Goal: Information Seeking & Learning: Get advice/opinions

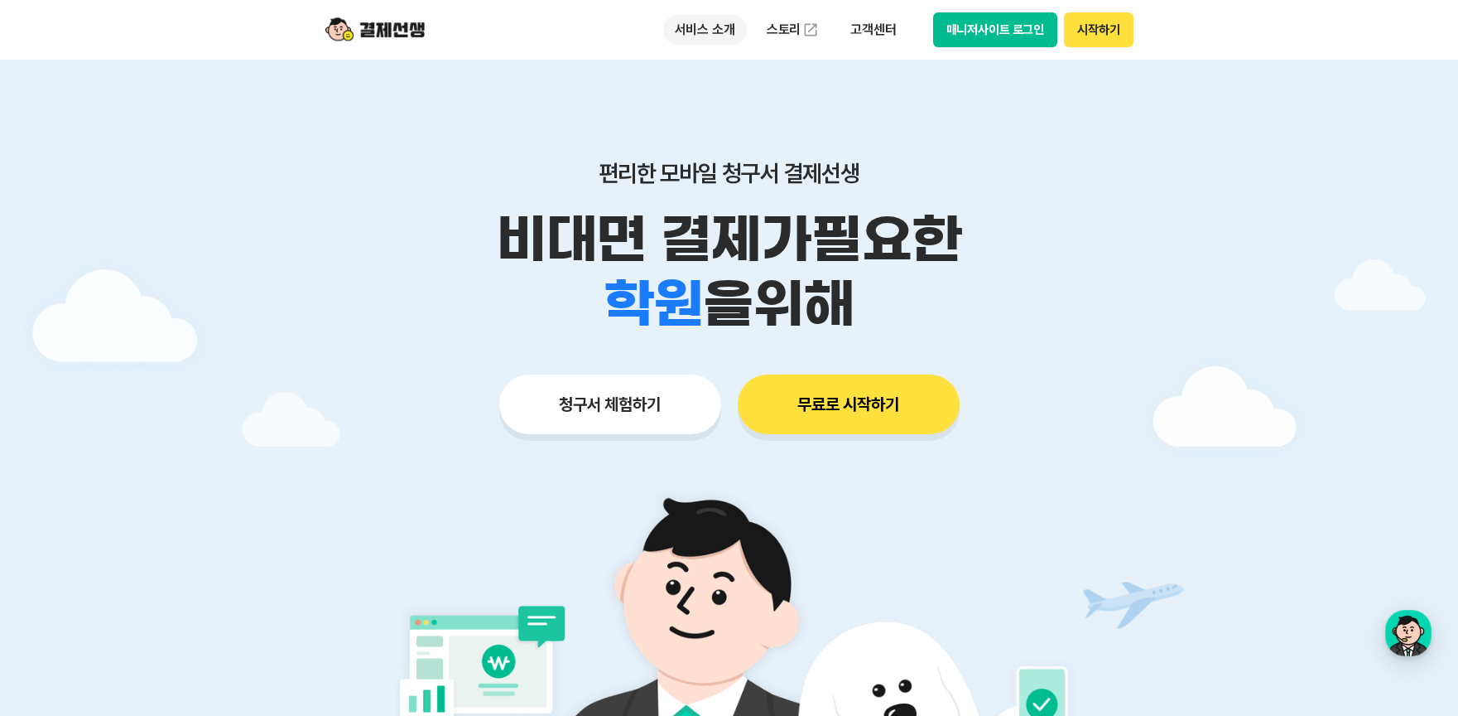
click at [700, 29] on p "서비스 소개" at bounding box center [705, 30] width 84 height 30
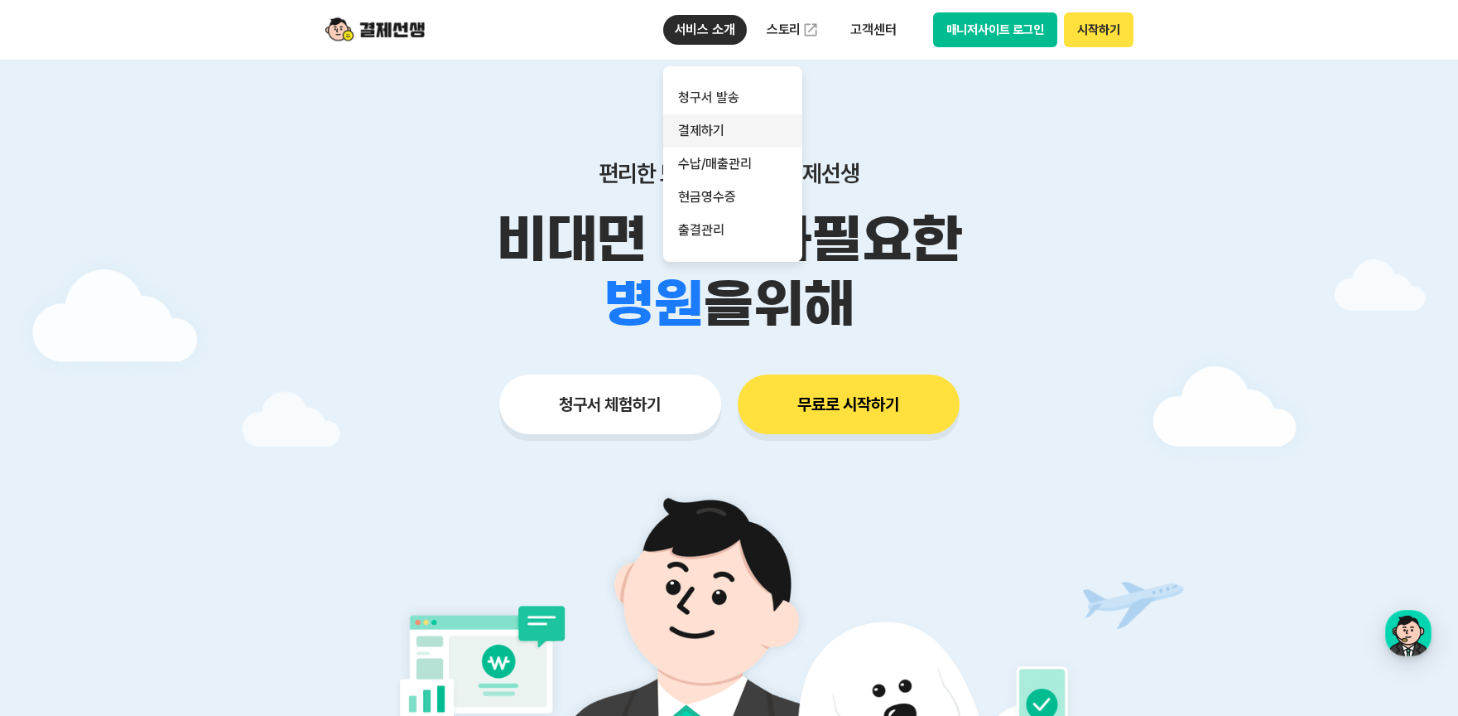
click at [691, 133] on link "결제하기" at bounding box center [732, 130] width 139 height 33
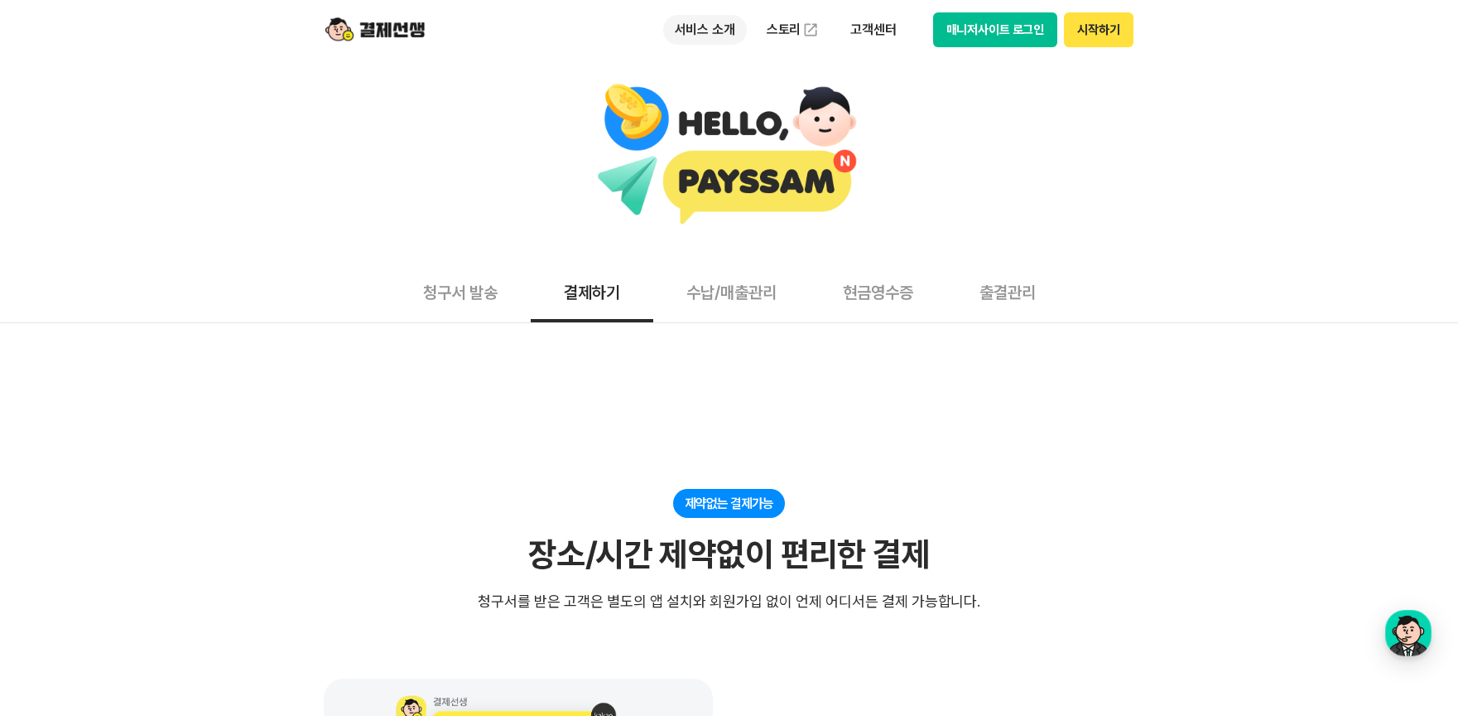
click at [705, 27] on p "서비스 소개" at bounding box center [705, 30] width 84 height 30
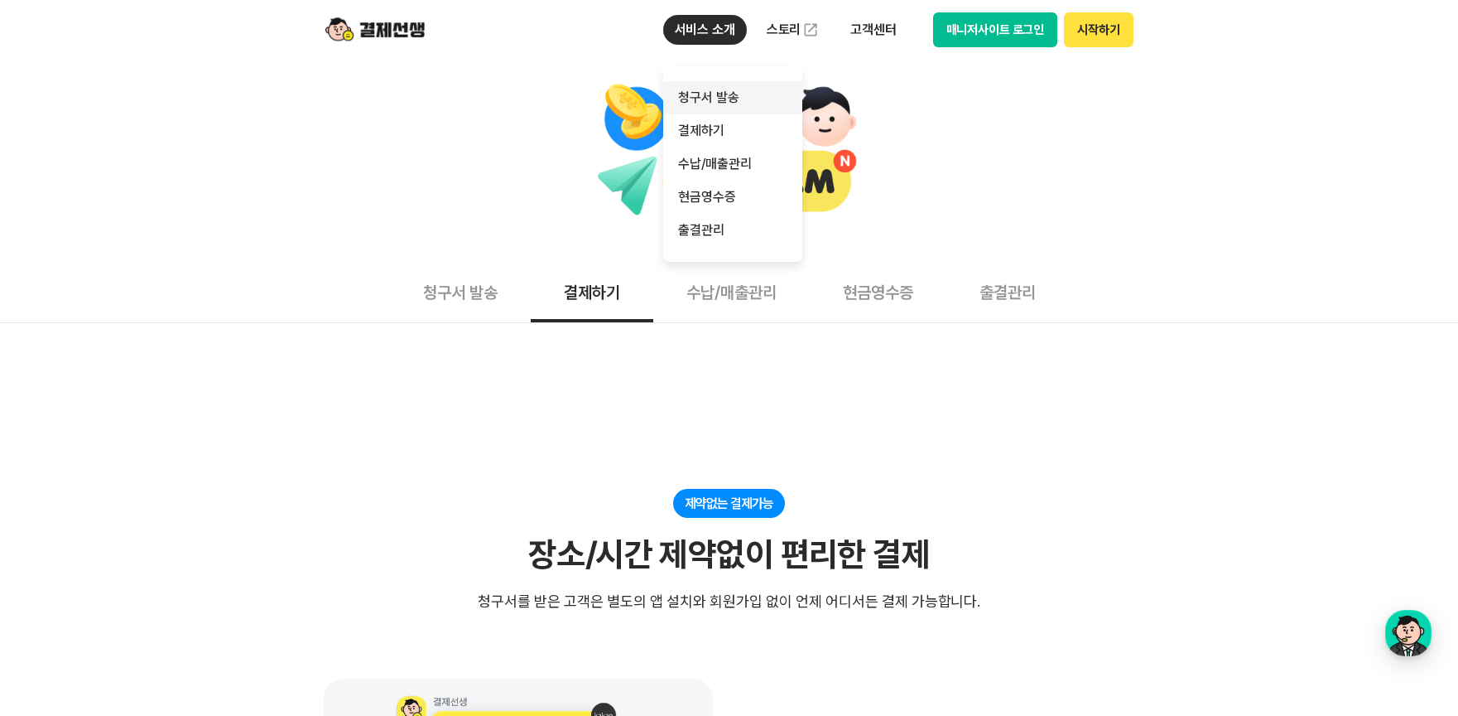
click at [706, 92] on link "청구서 발송" at bounding box center [732, 97] width 139 height 33
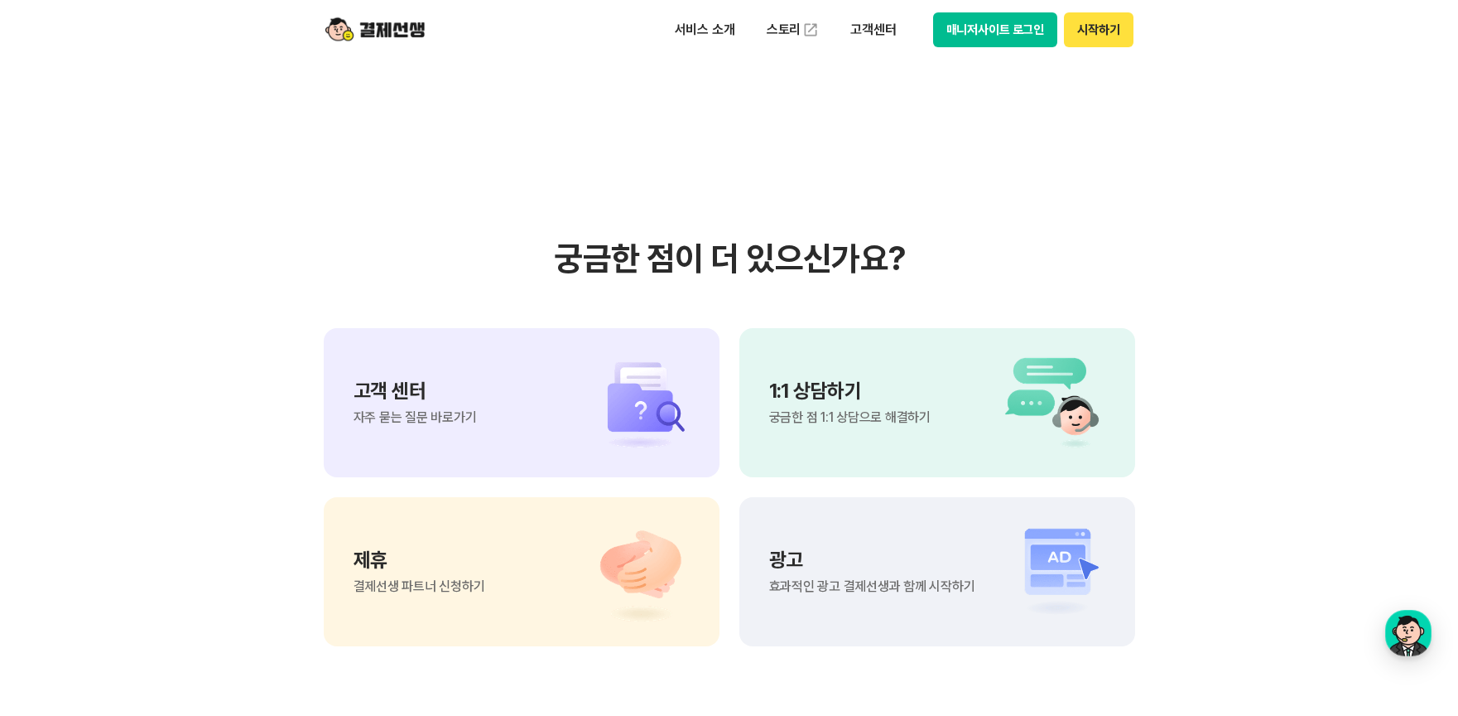
scroll to position [3677, 0]
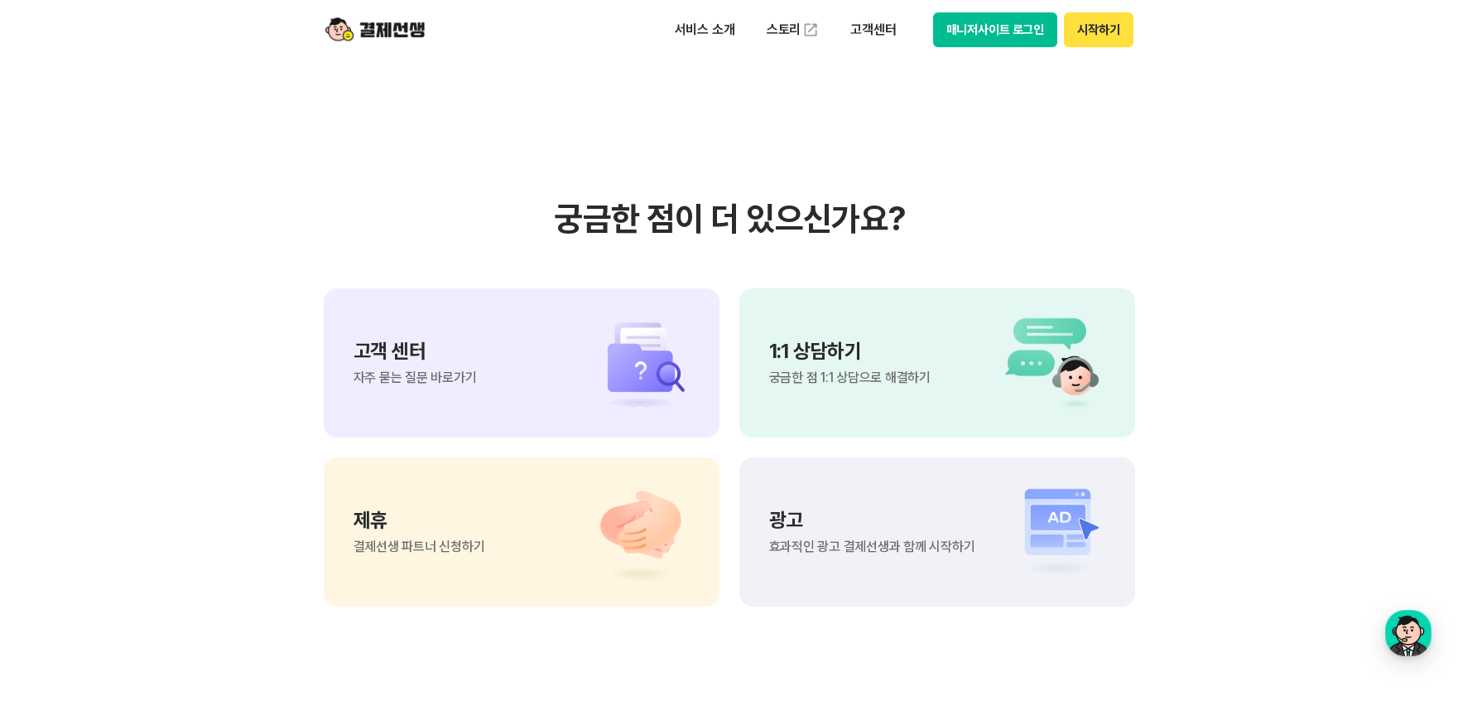
click at [435, 371] on span "자주 묻는 질문 바로가기" at bounding box center [415, 377] width 123 height 13
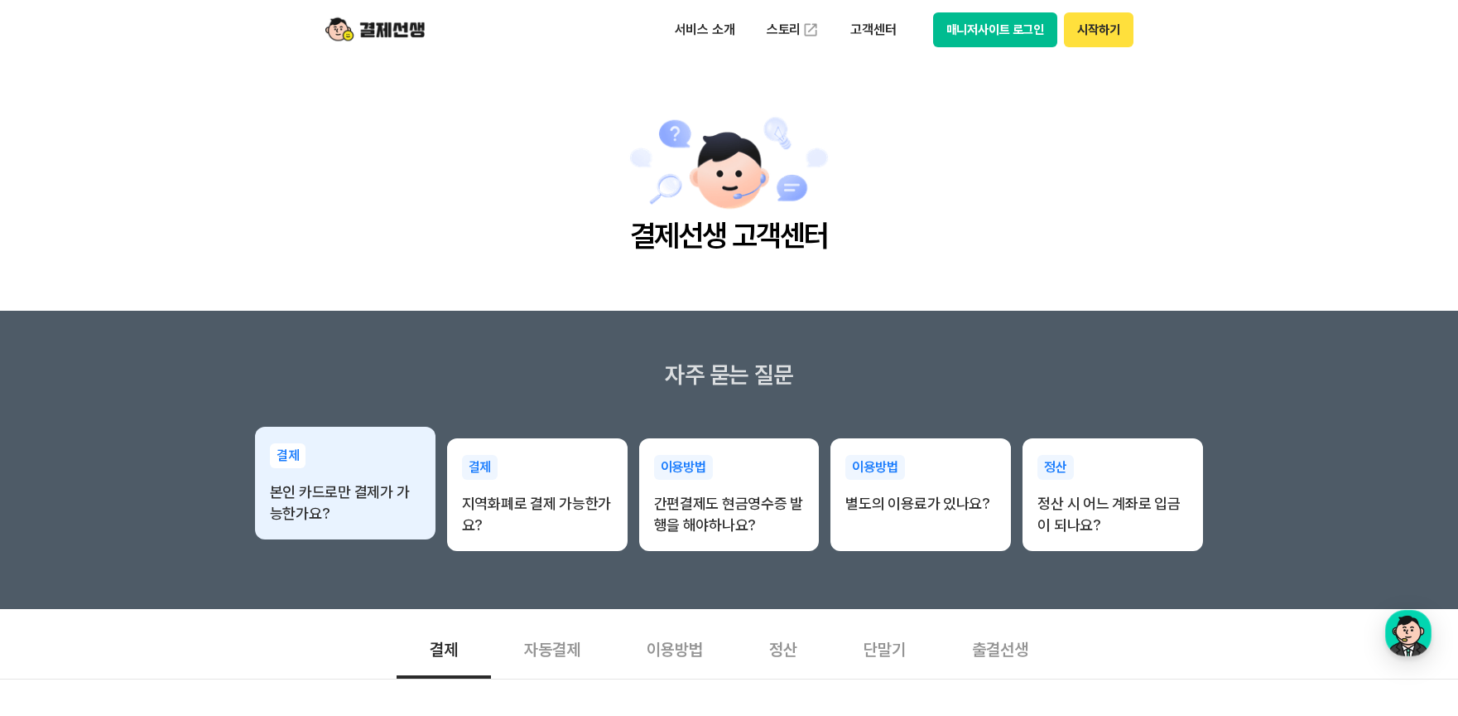
click at [377, 499] on p "본인 카드로만 결제가 가능한가요?" at bounding box center [345, 502] width 151 height 43
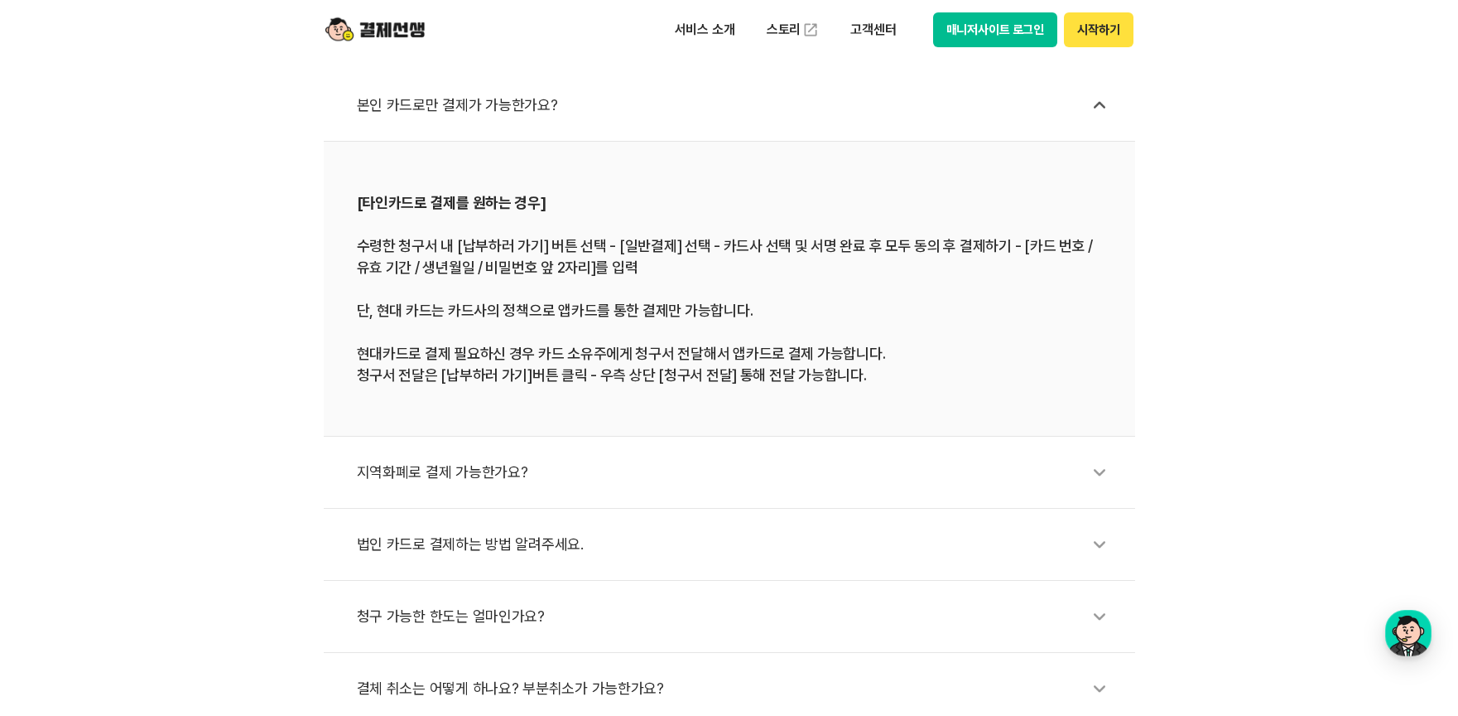
click at [534, 541] on div "법인 카드로 결제하는 방법 알려주세요." at bounding box center [738, 544] width 762 height 38
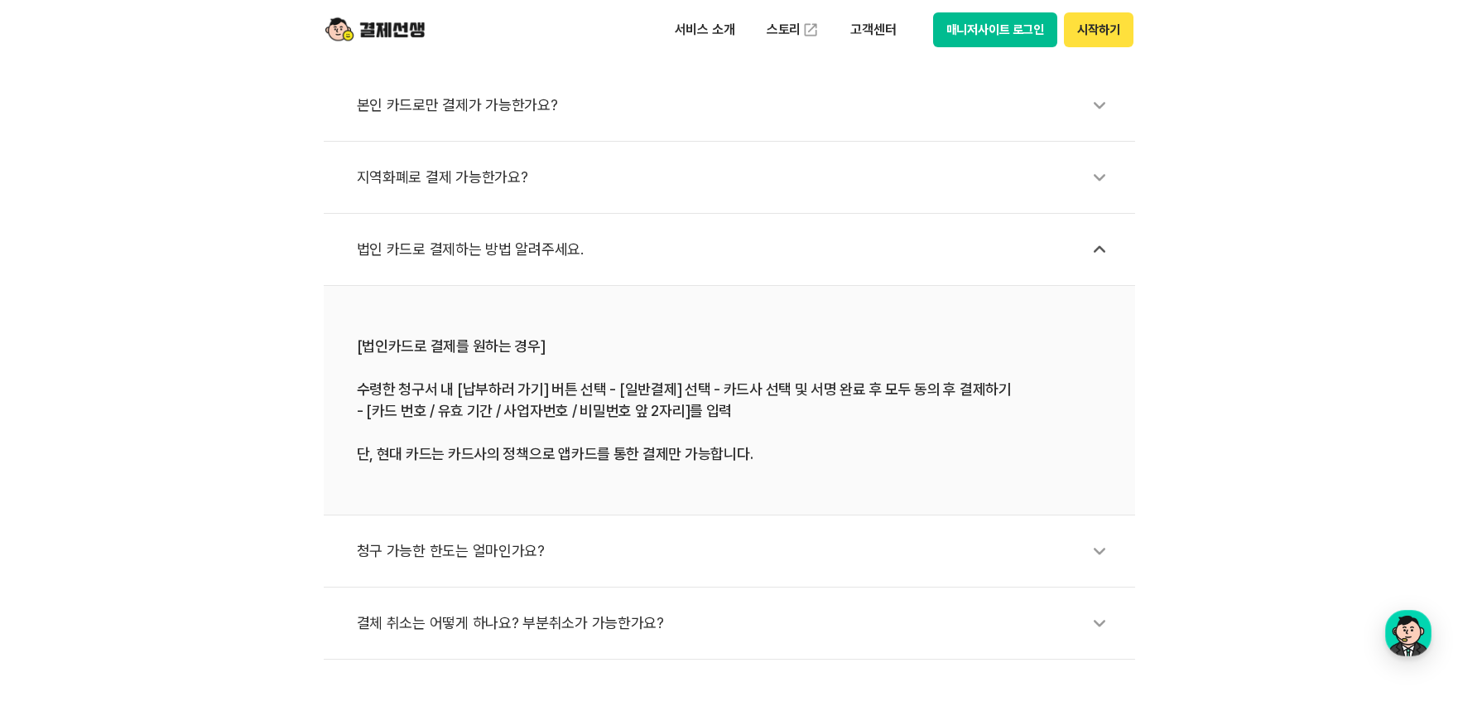
click at [502, 551] on div "청구 가능한 한도는 얼마인가요?" at bounding box center [738, 551] width 762 height 38
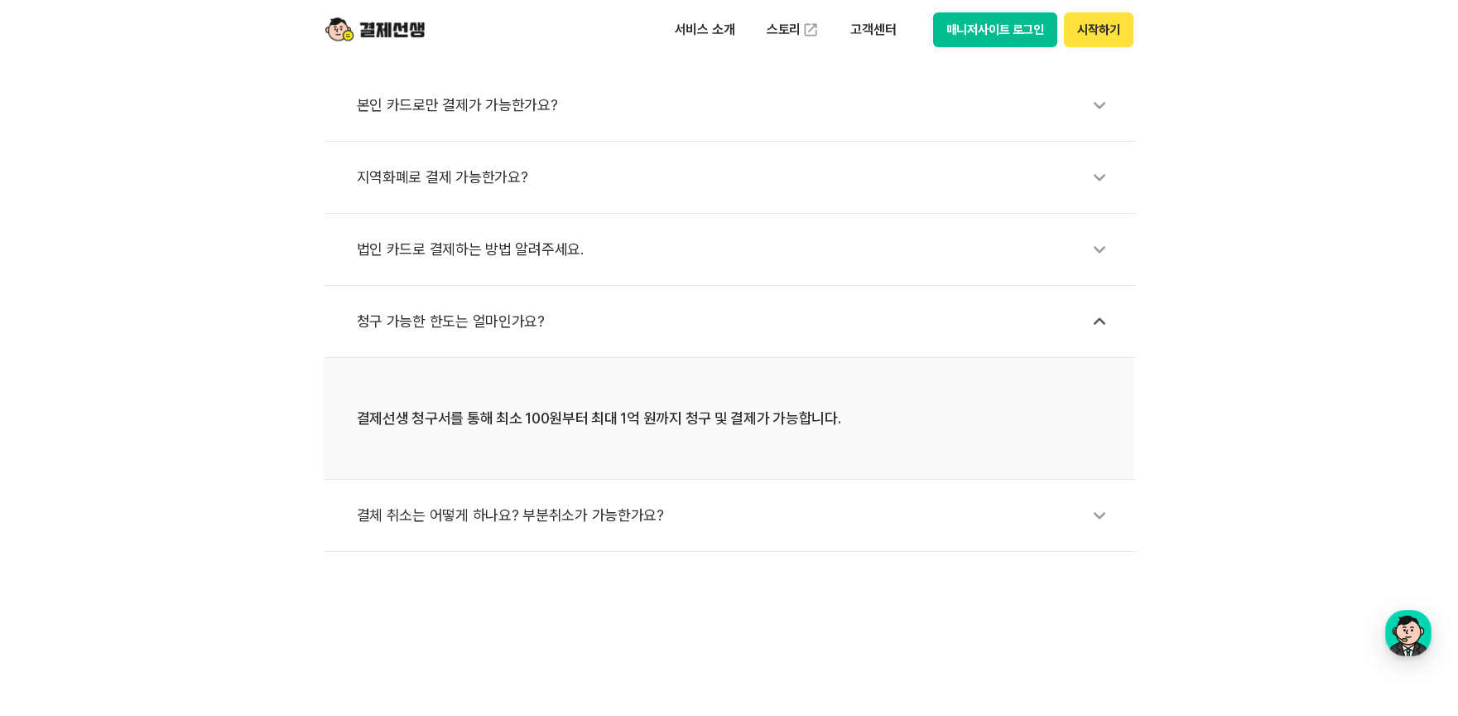
click at [495, 250] on div "법인 카드로 결제하는 방법 알려주세요." at bounding box center [738, 249] width 762 height 38
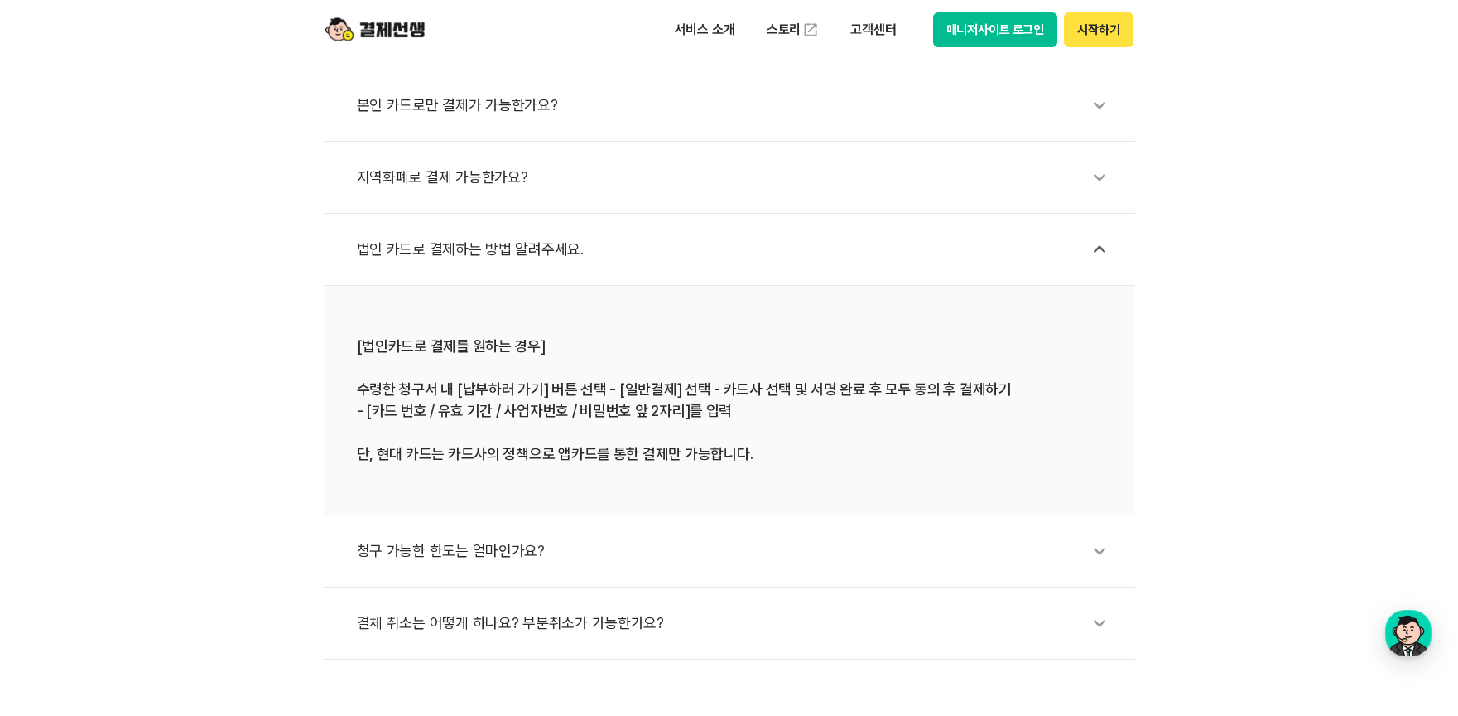
click at [584, 618] on div "결체 취소는 어떻게 하나요? 부분취소가 가능한가요?" at bounding box center [738, 623] width 762 height 38
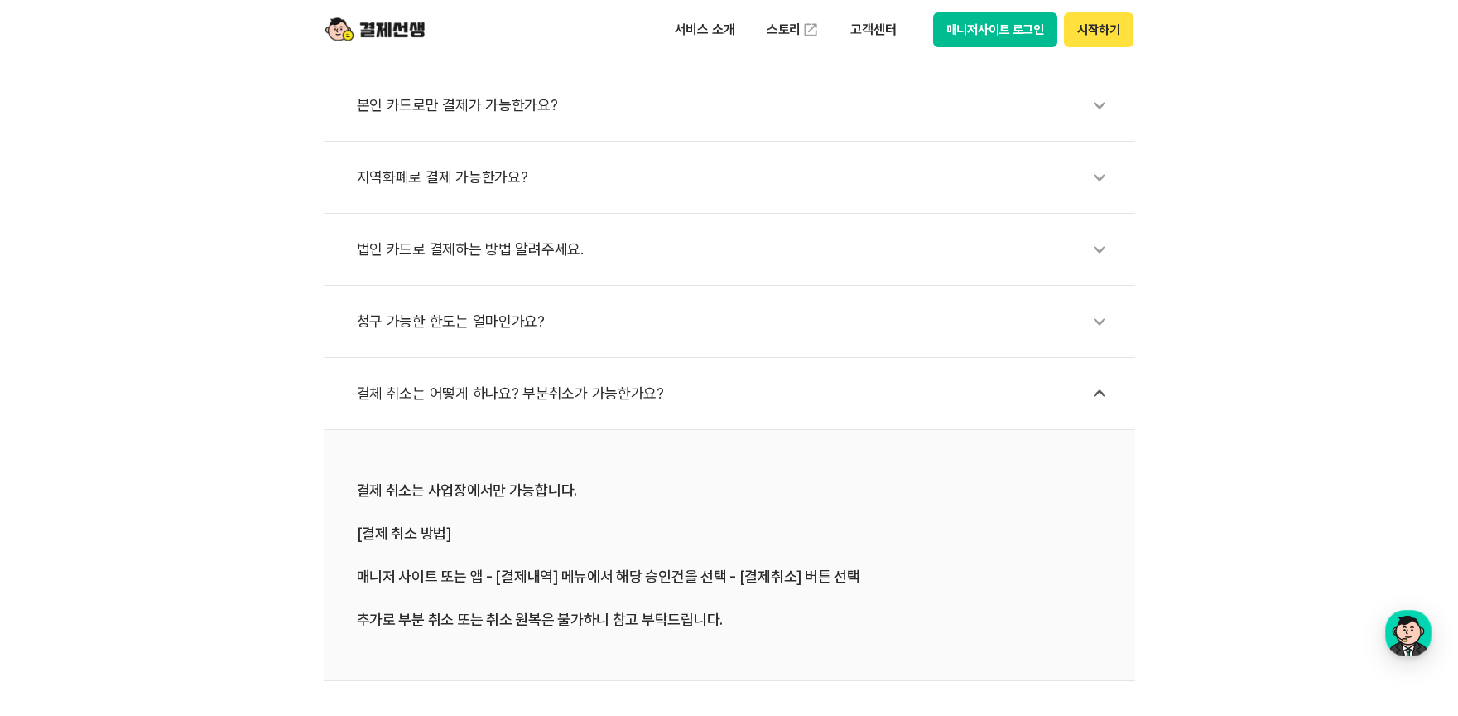
scroll to position [1252, 0]
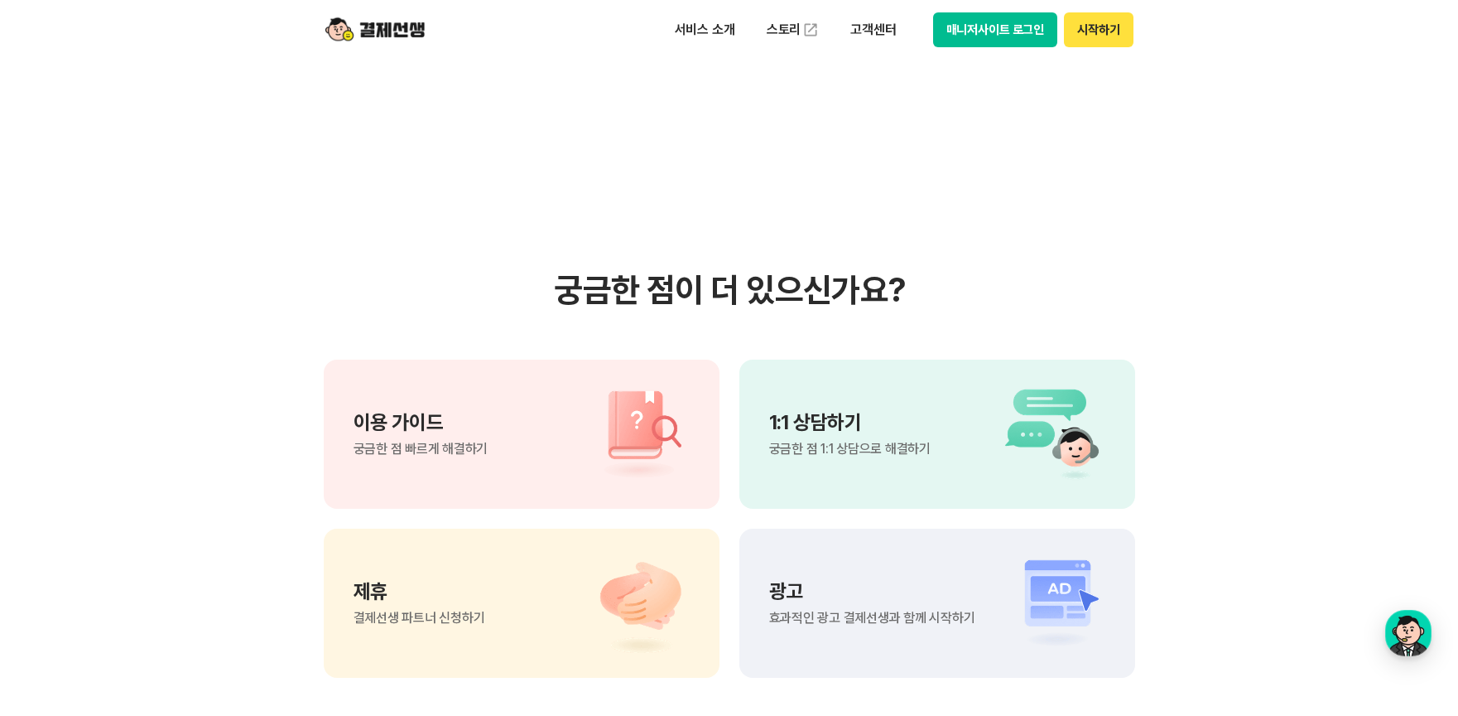
click at [566, 618] on div "제휴 결제선생 파트너 신청하기" at bounding box center [522, 602] width 396 height 149
drag, startPoint x: 566, startPoint y: 618, endPoint x: 1314, endPoint y: 137, distance: 888.2
click at [1314, 137] on section "궁금한 점이 더 있으신가요? 이용 가이드 궁금한 점 빠르게 해결하기 1:1 상담하기 궁금한 점 1:1 상담으로 해결하기 제휴 결제선생 파트너 …" at bounding box center [729, 474] width 1458 height 838
